Goal: Task Accomplishment & Management: Use online tool/utility

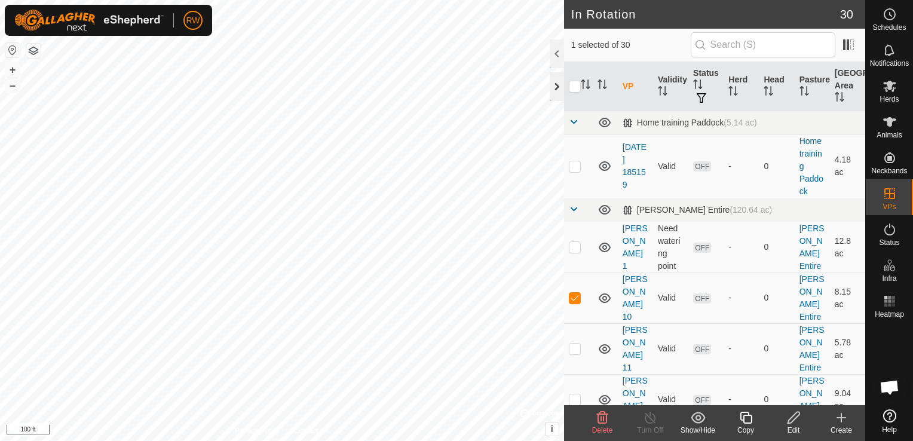
checkbox input "false"
checkbox input "true"
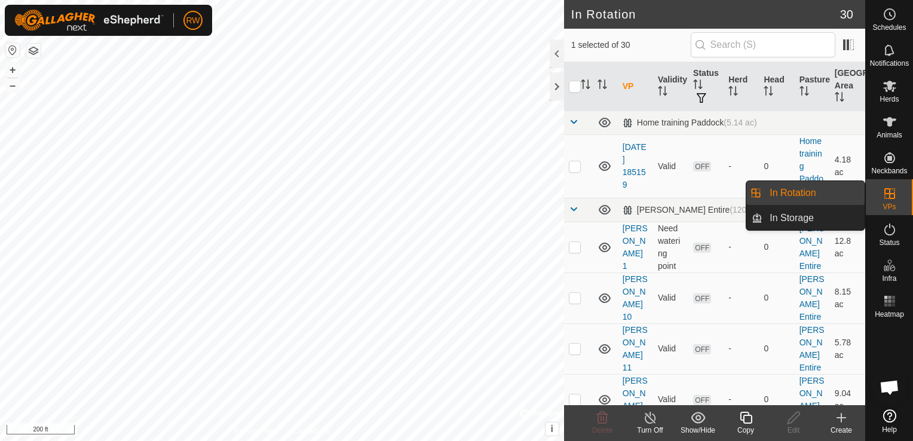
click at [787, 191] on link "In Rotation" at bounding box center [813, 193] width 102 height 24
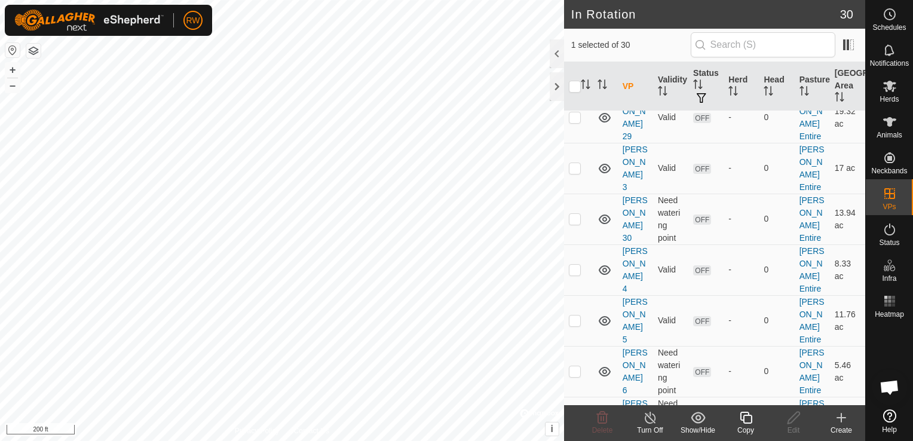
scroll to position [1109, 0]
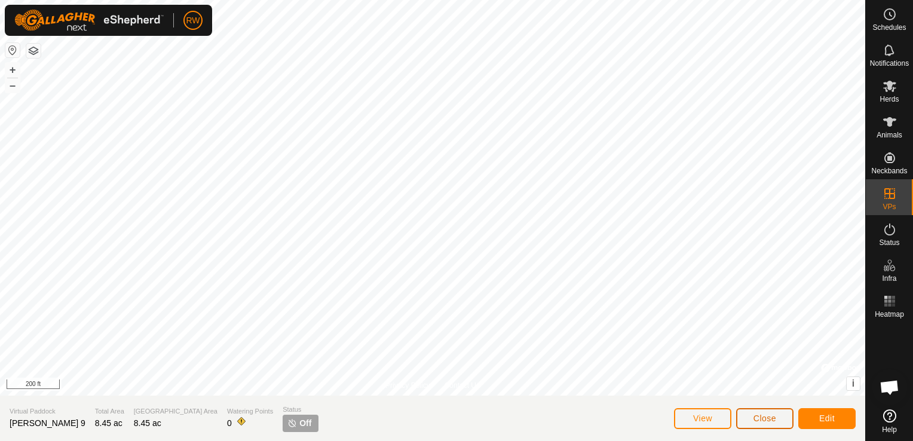
click at [784, 419] on button "Close" at bounding box center [764, 418] width 57 height 21
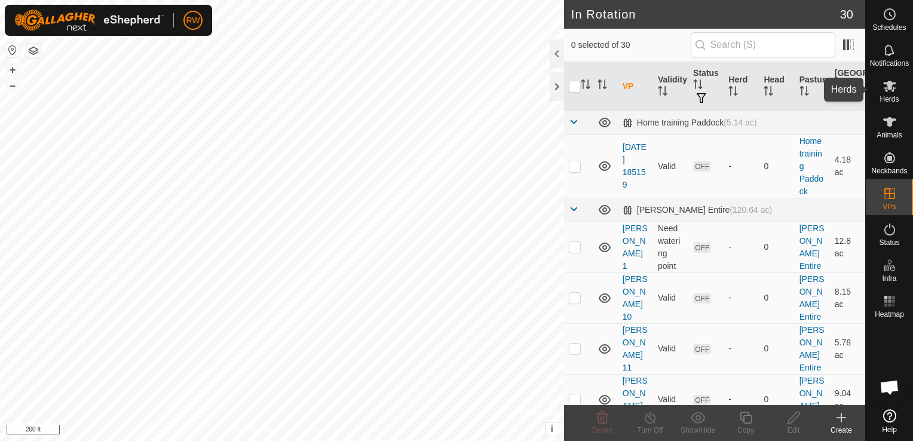
click at [884, 84] on icon at bounding box center [889, 86] width 13 height 11
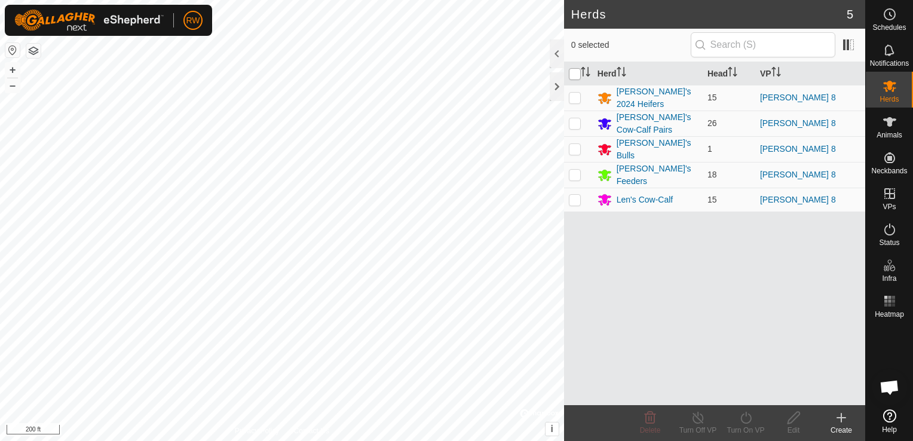
click at [574, 72] on input "checkbox" at bounding box center [575, 74] width 12 height 12
checkbox input "true"
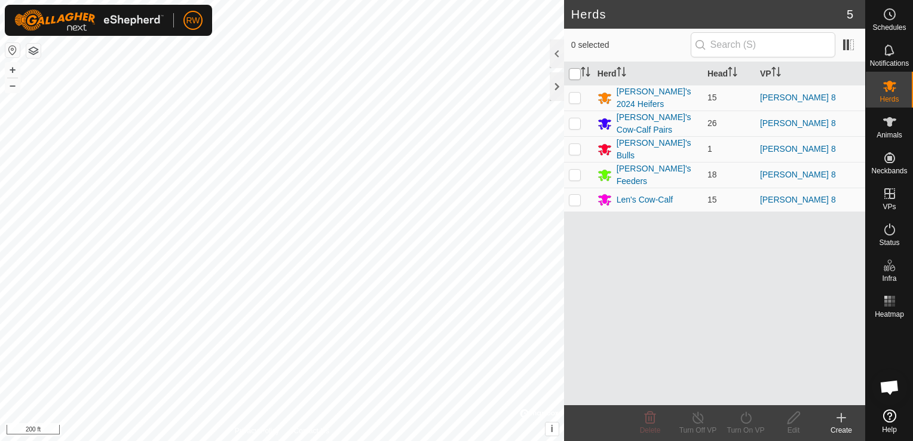
checkbox input "true"
click at [745, 422] on icon at bounding box center [745, 417] width 11 height 12
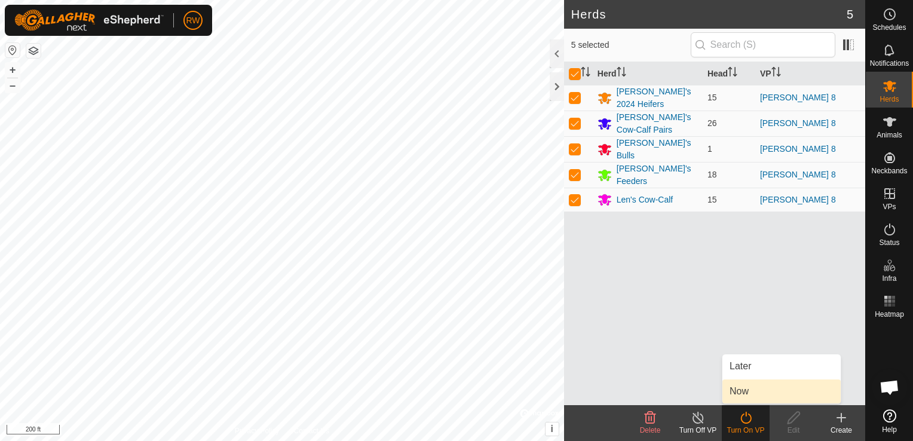
click at [768, 398] on link "Now" at bounding box center [781, 391] width 118 height 24
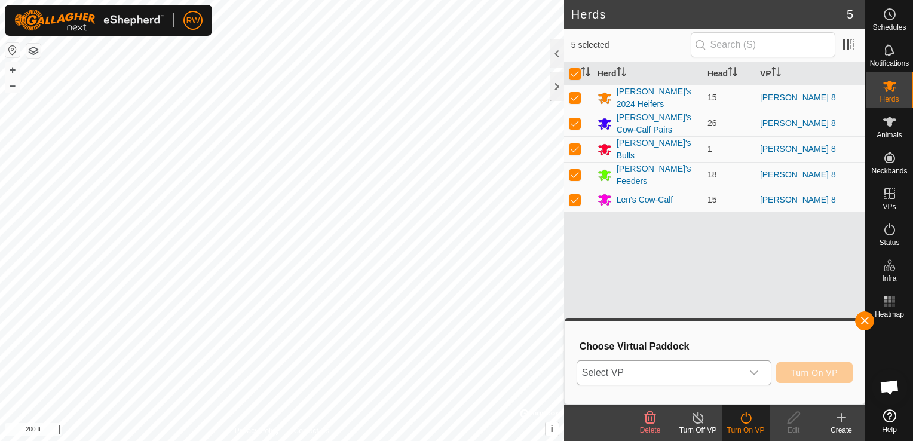
click at [758, 374] on icon "dropdown trigger" at bounding box center [754, 373] width 10 height 10
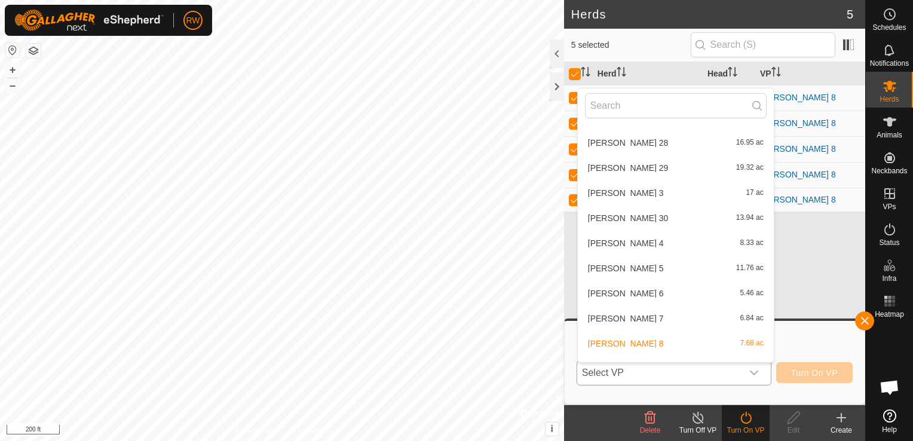
scroll to position [555, 0]
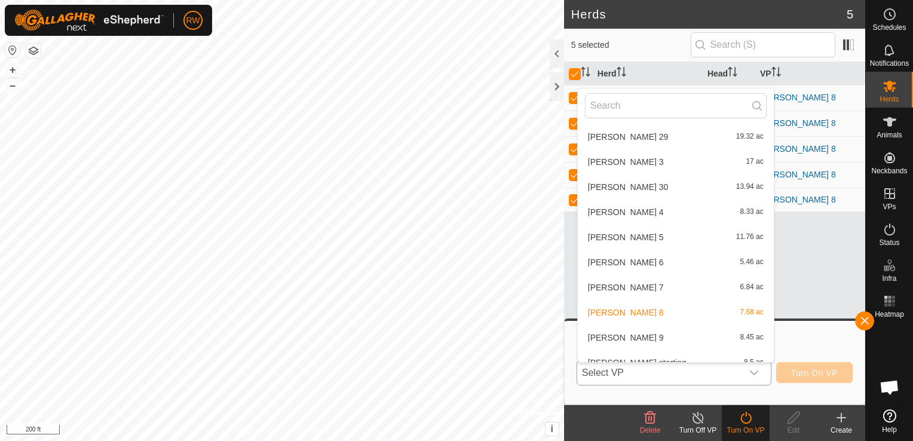
click at [602, 336] on li "[PERSON_NAME] 9 8.45 ac" at bounding box center [676, 337] width 196 height 24
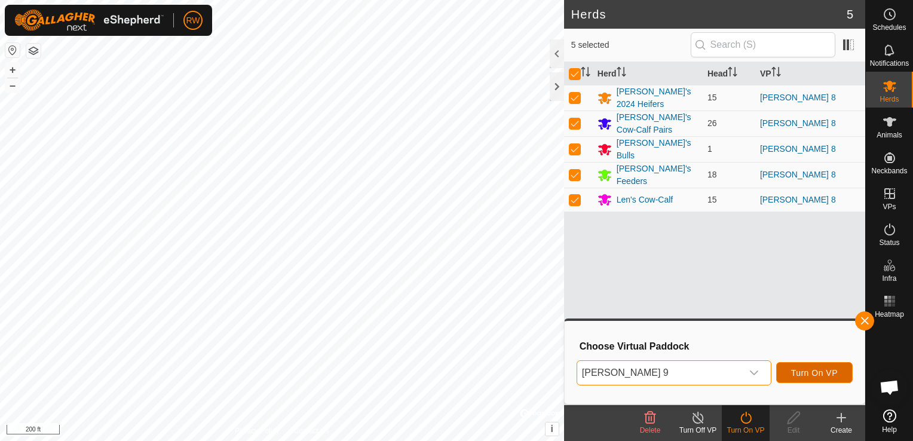
click at [836, 376] on span "Turn On VP" at bounding box center [814, 373] width 47 height 10
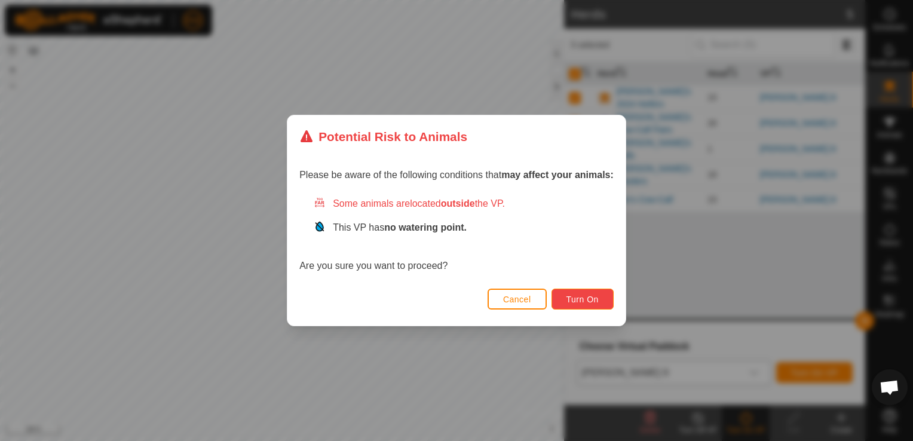
click at [588, 296] on span "Turn On" at bounding box center [582, 299] width 32 height 10
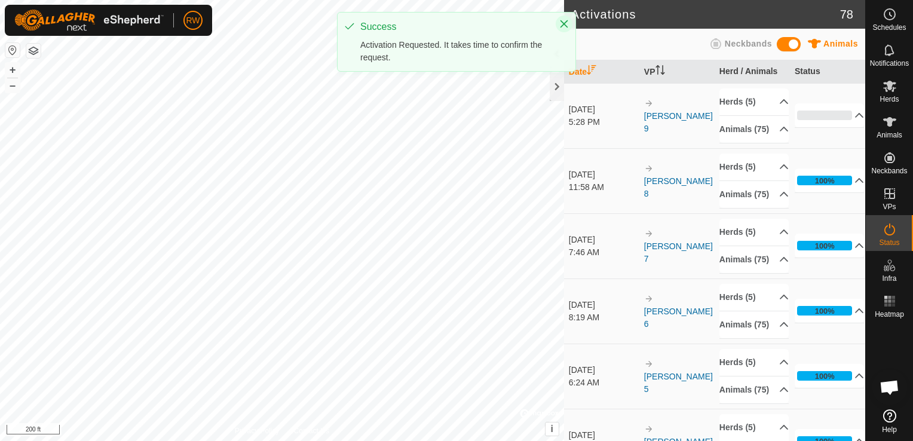
click at [562, 23] on icon "Close" at bounding box center [564, 24] width 10 height 10
